Goal: Transaction & Acquisition: Subscribe to service/newsletter

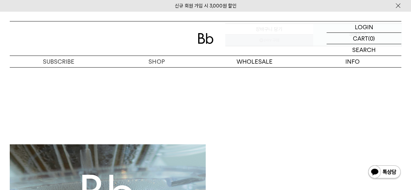
scroll to position [293, 0]
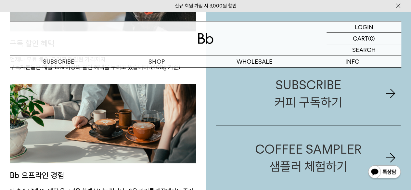
scroll to position [683, 0]
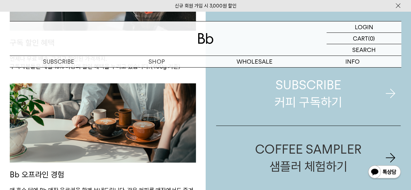
click at [274, 89] on link "SUBSCRIBE 커피 구독하기" at bounding box center [308, 94] width 185 height 64
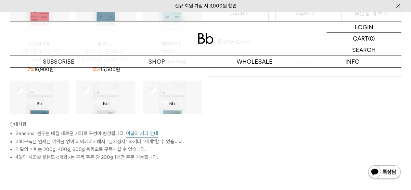
scroll to position [260, 0]
